Goal: Information Seeking & Learning: Learn about a topic

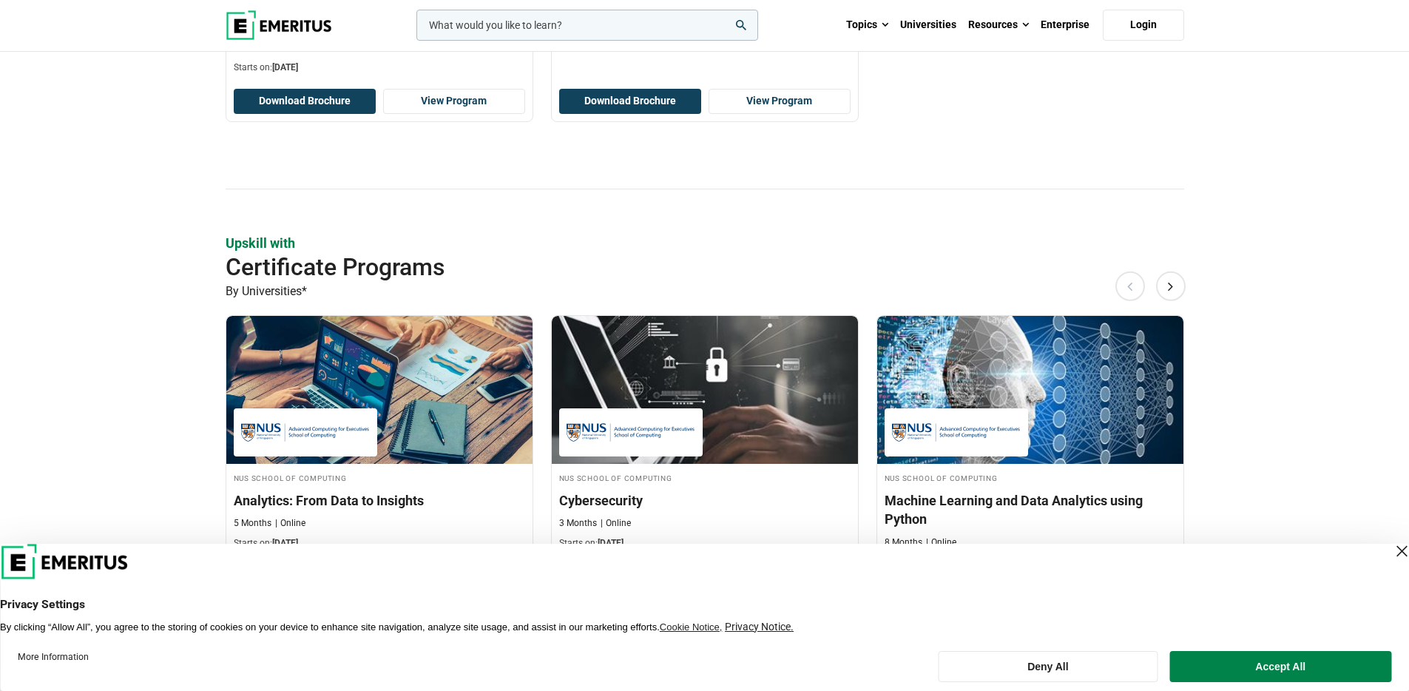
scroll to position [985, 0]
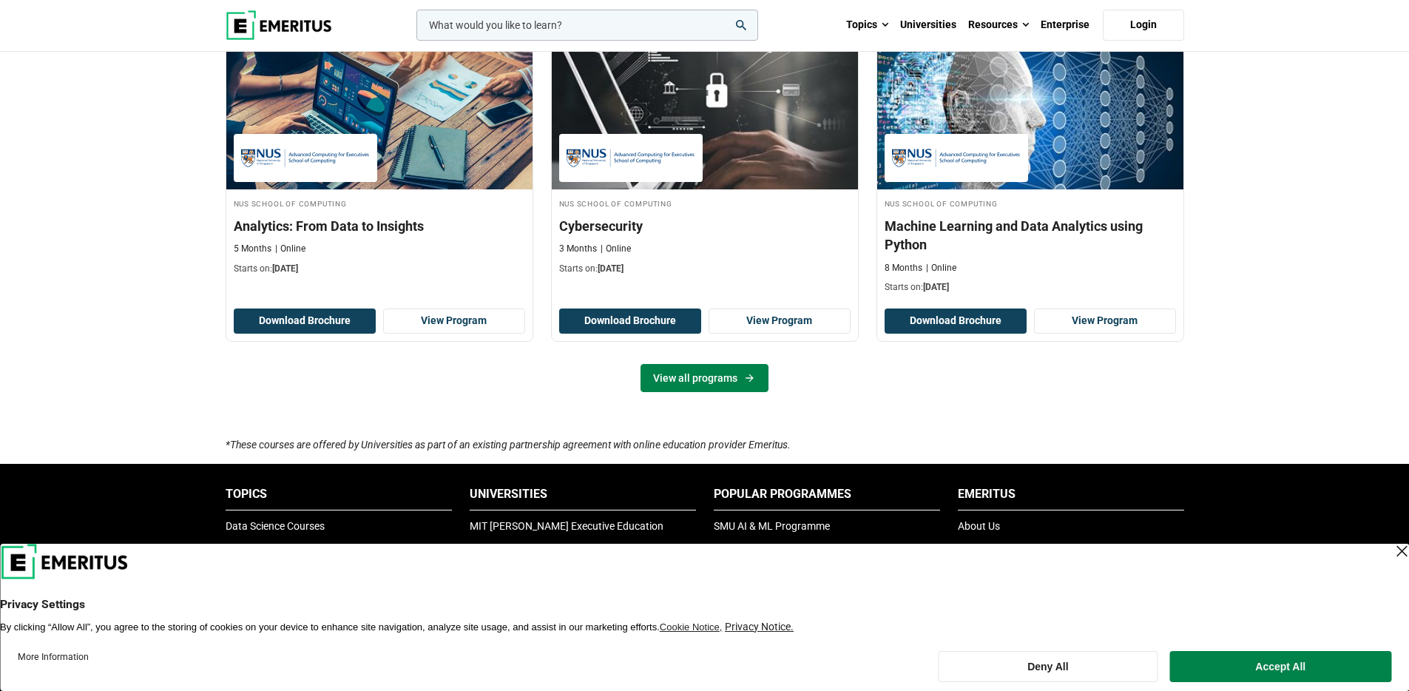
click at [679, 385] on link "View all programs" at bounding box center [705, 378] width 128 height 28
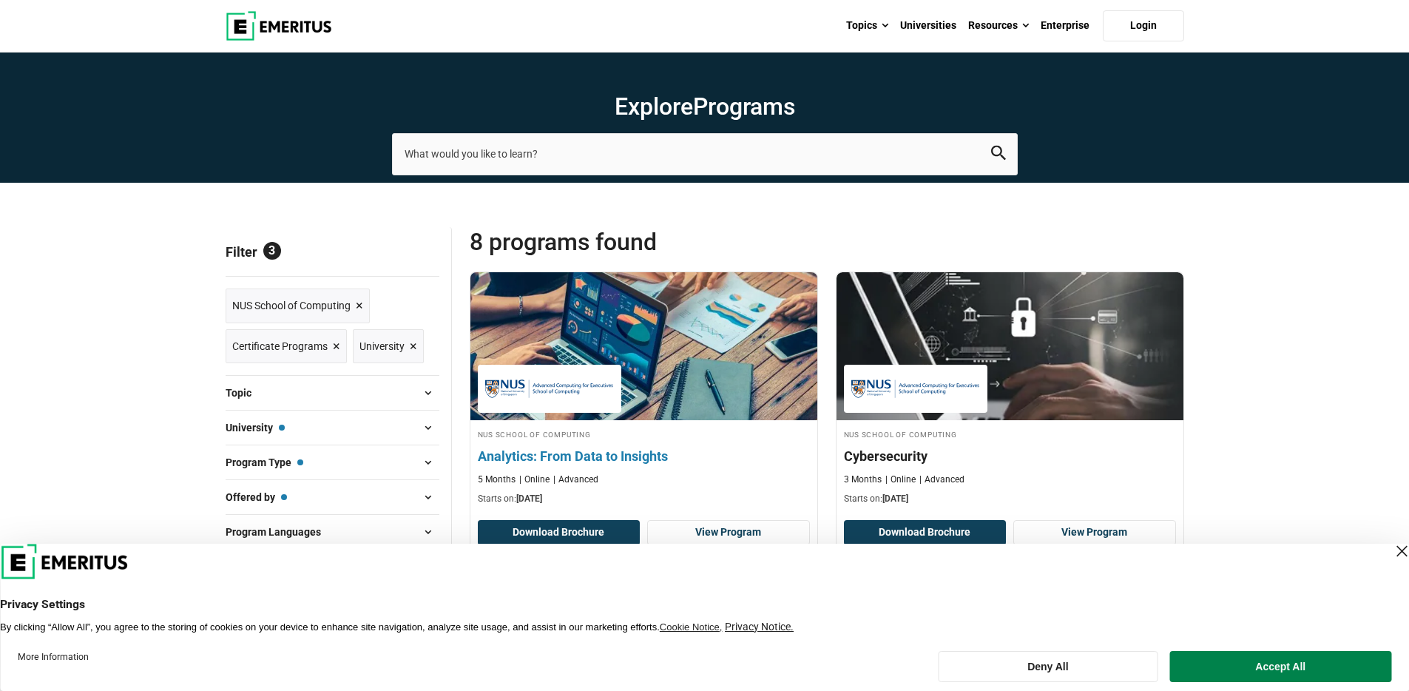
click at [569, 460] on h4 "Analytics: From Data to Insights" at bounding box center [644, 456] width 332 height 18
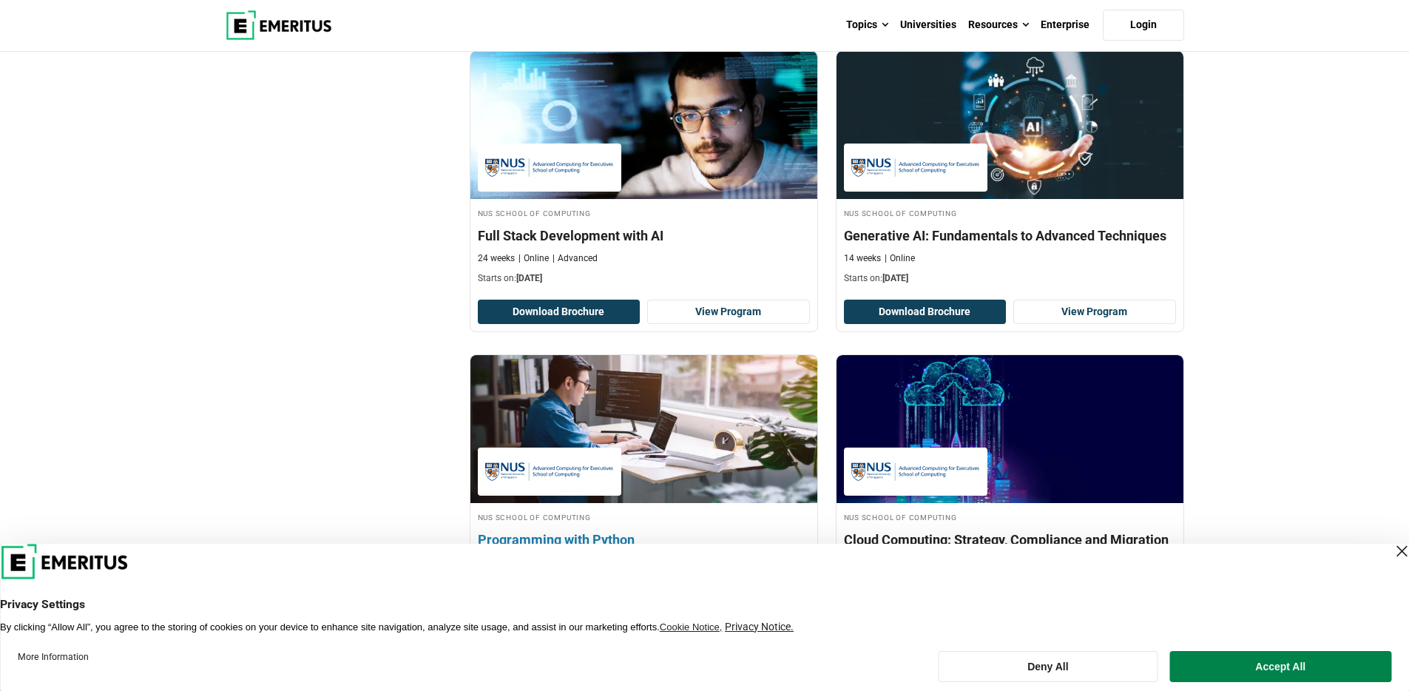
scroll to position [1249, 0]
